Goal: Information Seeking & Learning: Learn about a topic

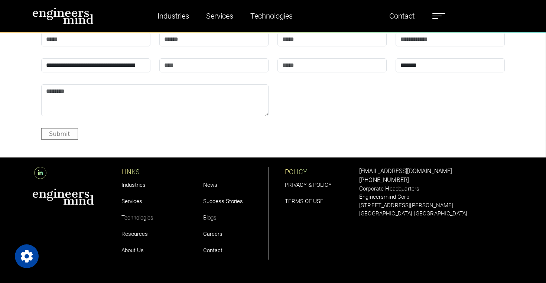
scroll to position [2500, 0]
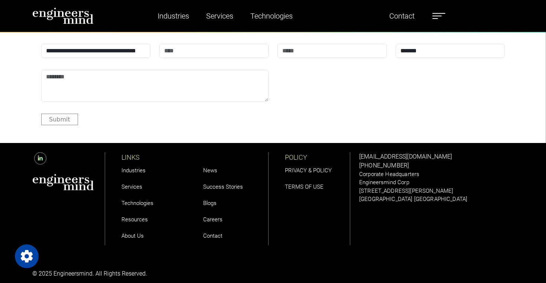
click at [207, 216] on link "Careers" at bounding box center [212, 219] width 19 height 7
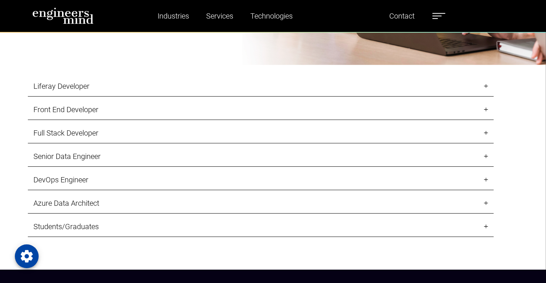
scroll to position [742, 0]
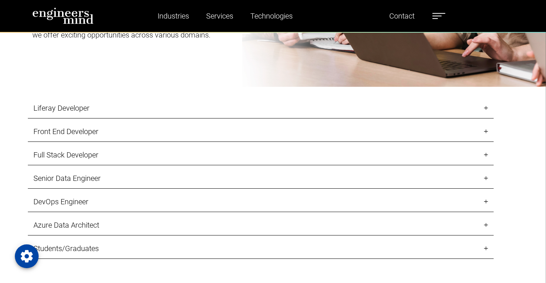
click at [96, 141] on link "Front End Developer" at bounding box center [261, 132] width 466 height 20
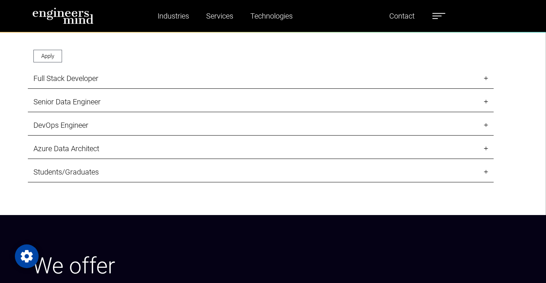
scroll to position [977, 0]
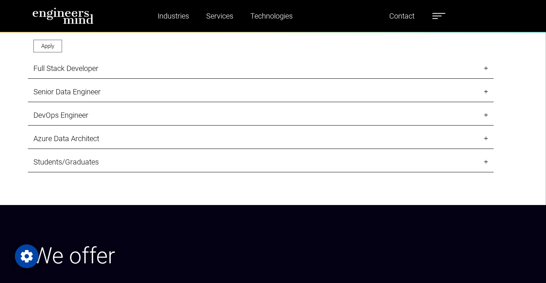
click at [92, 102] on link "Senior Data Engineer" at bounding box center [261, 92] width 466 height 20
